Goal: Find specific page/section: Find specific page/section

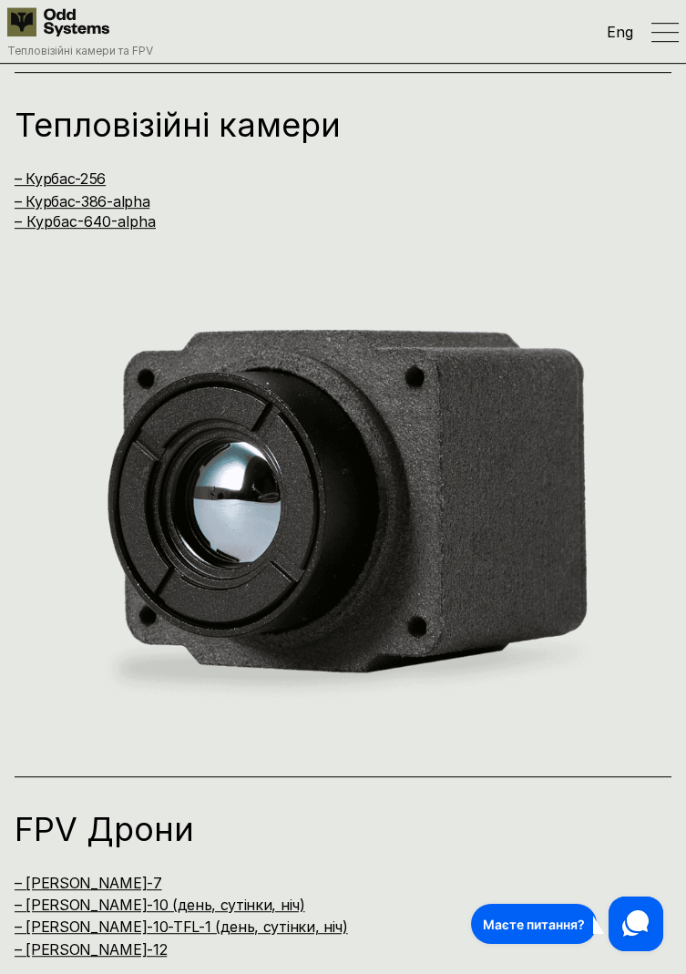
scroll to position [1732, 0]
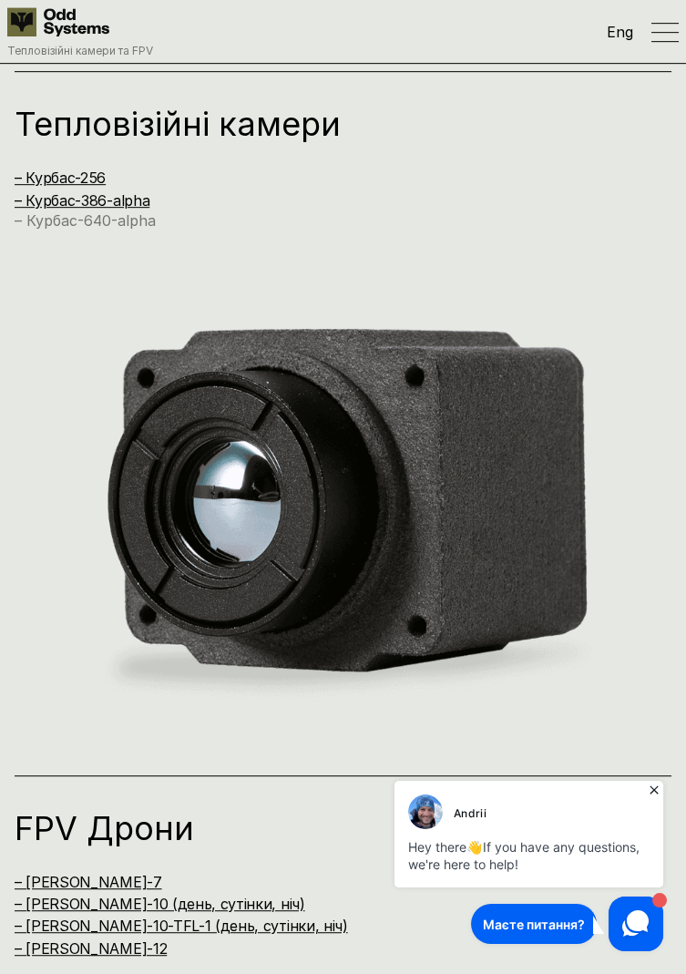
click at [153, 226] on link "– Курбас-640-alpha" at bounding box center [85, 220] width 141 height 18
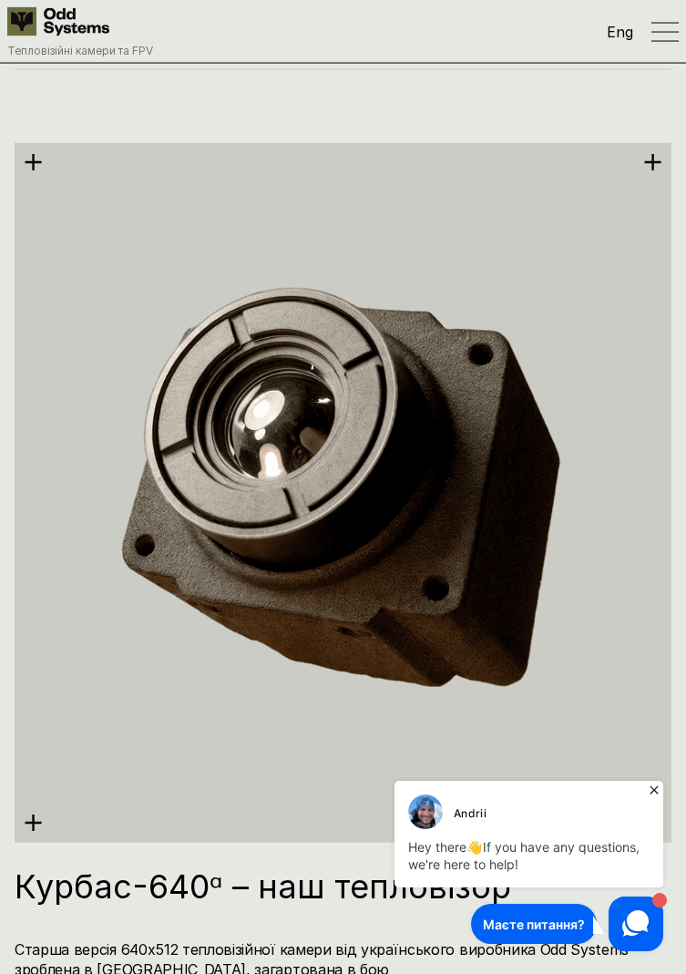
scroll to position [6281, 0]
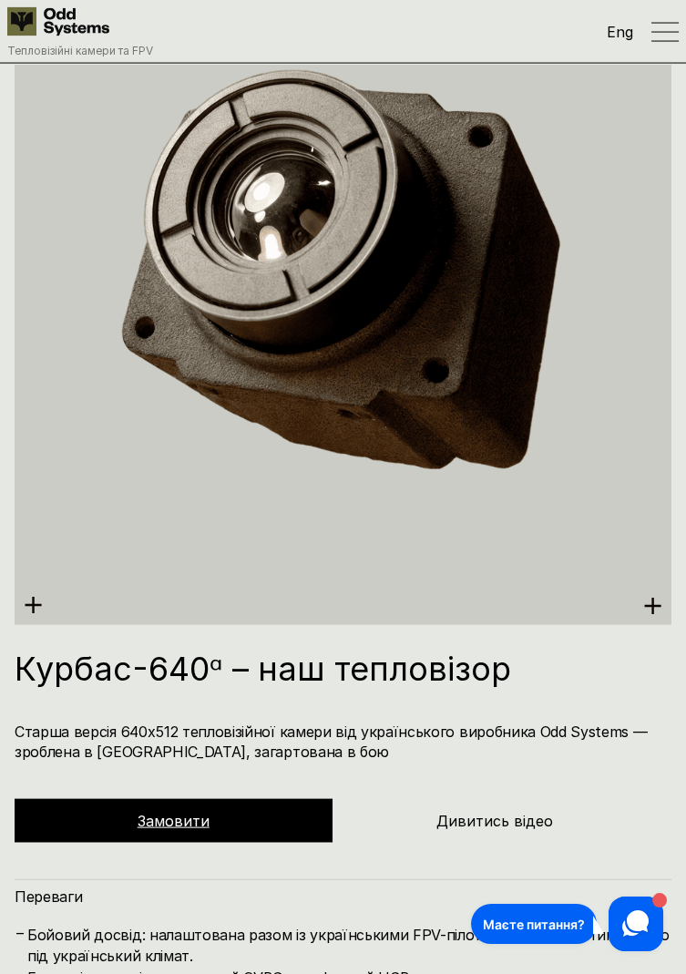
scroll to position [6479, 0]
